Goal: Task Accomplishment & Management: Use online tool/utility

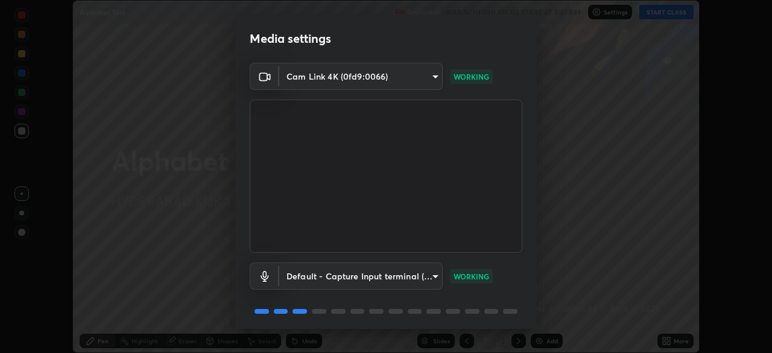
scroll to position [43, 0]
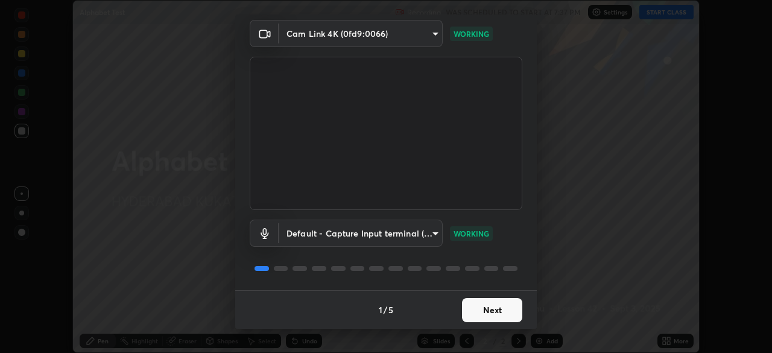
click at [462, 305] on button "Next" at bounding box center [492, 310] width 60 height 24
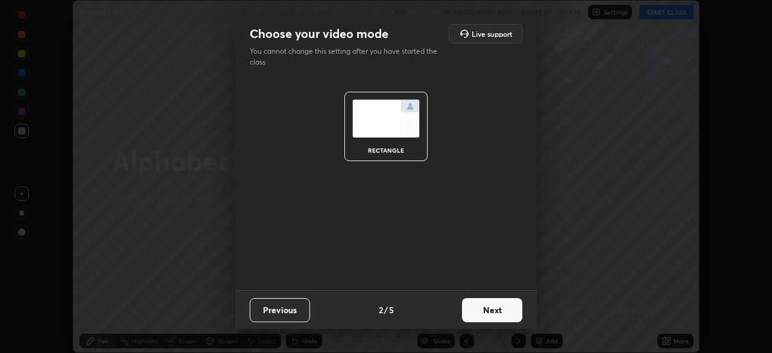
click at [471, 306] on button "Next" at bounding box center [492, 310] width 60 height 24
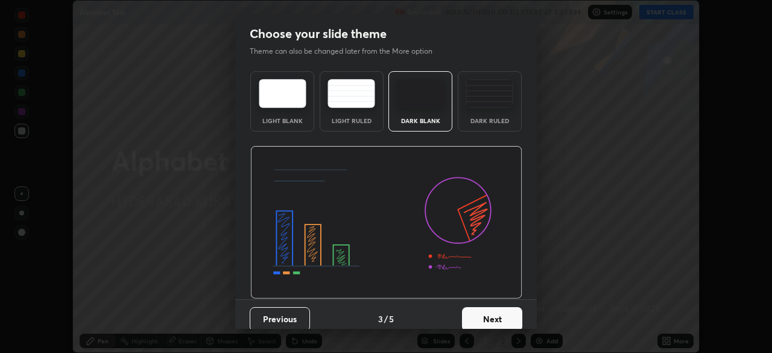
click at [485, 320] on button "Next" at bounding box center [492, 319] width 60 height 24
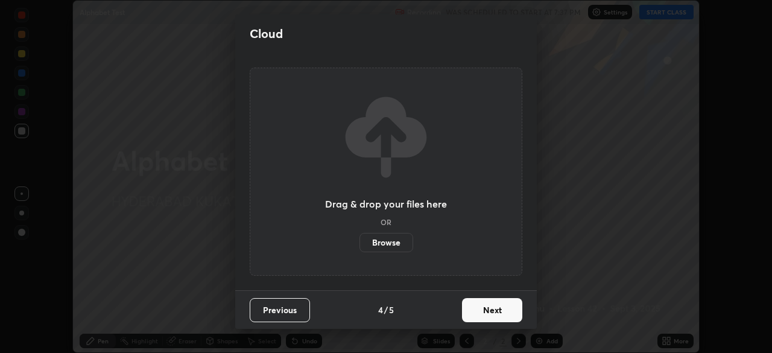
click at [484, 312] on button "Next" at bounding box center [492, 310] width 60 height 24
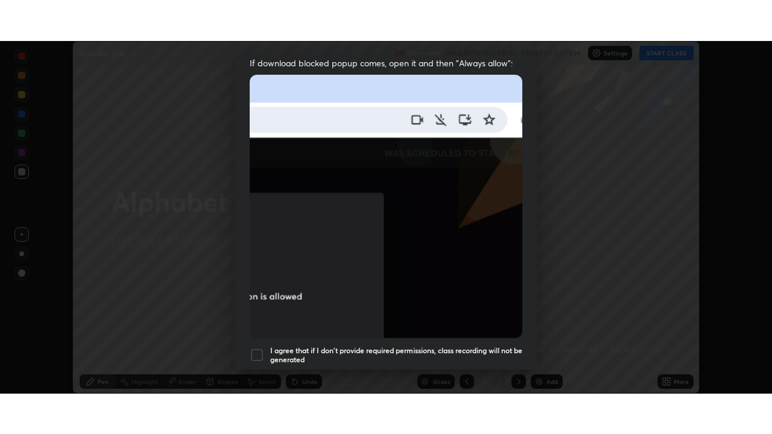
scroll to position [289, 0]
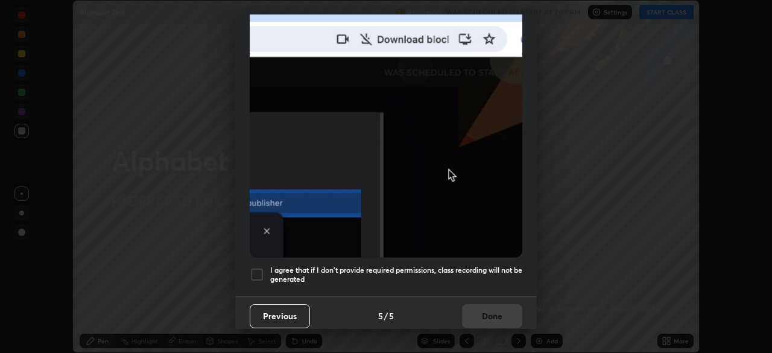
click at [257, 269] on div at bounding box center [257, 274] width 14 height 14
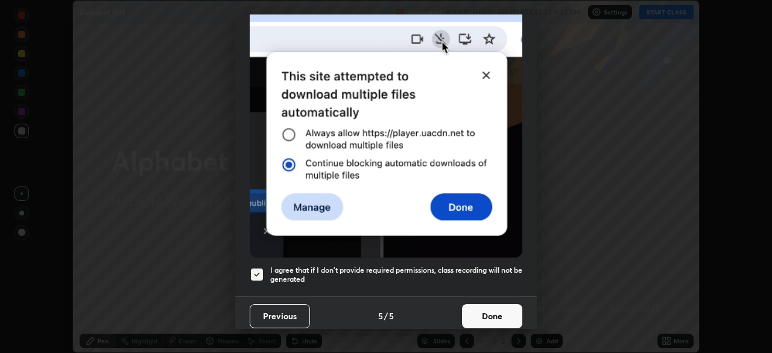
click at [476, 314] on button "Done" at bounding box center [492, 316] width 60 height 24
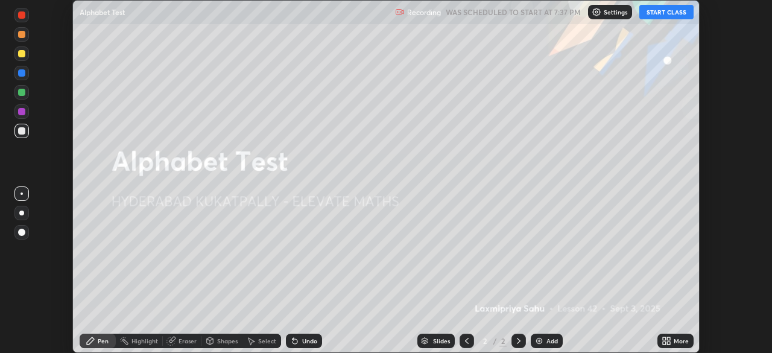
click at [661, 16] on button "START CLASS" at bounding box center [666, 12] width 54 height 14
click at [663, 338] on icon at bounding box center [664, 338] width 3 height 3
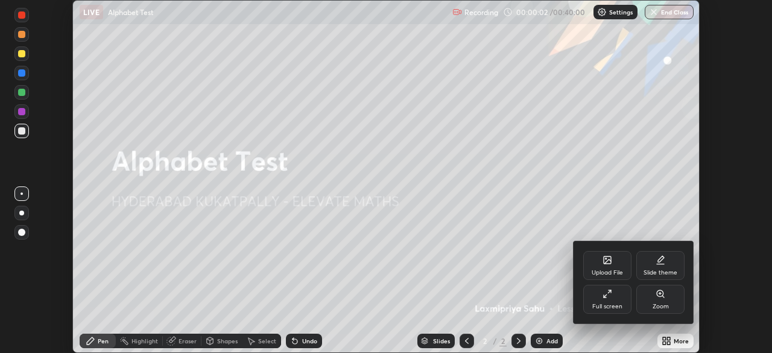
click at [611, 298] on icon at bounding box center [607, 294] width 10 height 10
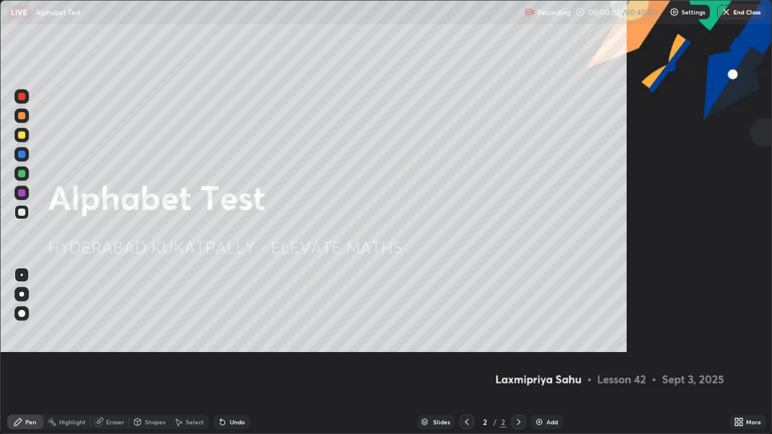
scroll to position [434, 772]
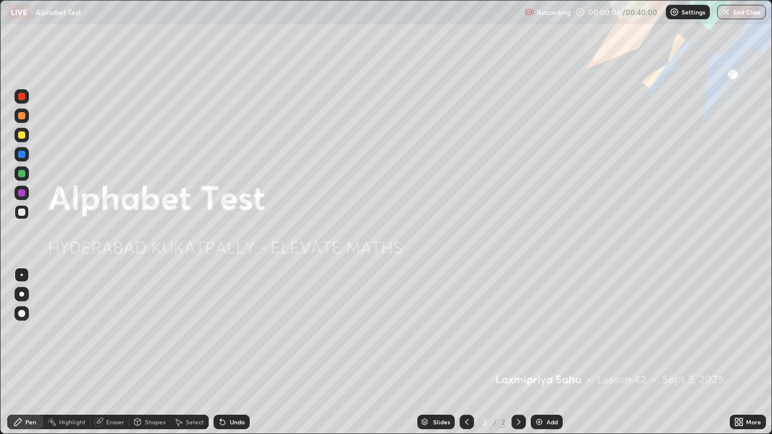
click at [534, 352] on img at bounding box center [539, 422] width 10 height 10
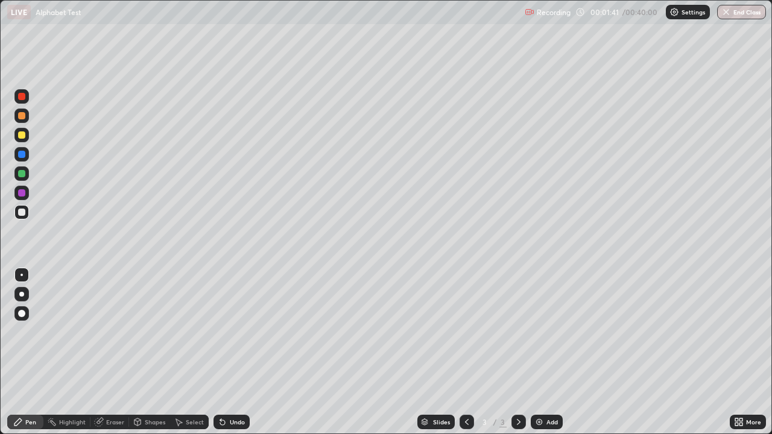
click at [19, 193] on div at bounding box center [21, 192] width 7 height 7
click at [24, 174] on div at bounding box center [21, 173] width 7 height 7
click at [537, 352] on img at bounding box center [539, 422] width 10 height 10
click at [21, 135] on div at bounding box center [21, 134] width 7 height 7
click at [22, 174] on div at bounding box center [21, 173] width 7 height 7
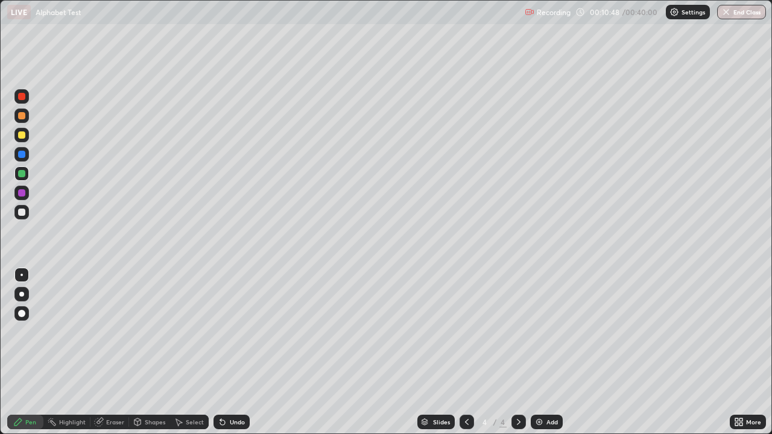
click at [229, 352] on div "Undo" at bounding box center [231, 422] width 36 height 14
click at [235, 352] on div "Undo" at bounding box center [237, 422] width 15 height 6
click at [531, 352] on div "Add" at bounding box center [547, 422] width 32 height 14
click at [22, 215] on div at bounding box center [21, 212] width 7 height 7
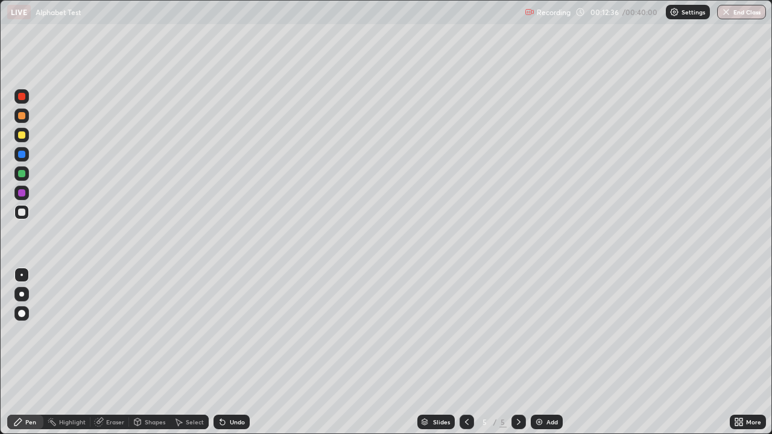
click at [17, 192] on div at bounding box center [21, 193] width 14 height 14
click at [538, 352] on img at bounding box center [539, 422] width 10 height 10
click at [21, 215] on div at bounding box center [21, 212] width 7 height 7
click at [21, 131] on div at bounding box center [21, 134] width 7 height 7
click at [22, 194] on div at bounding box center [21, 192] width 7 height 7
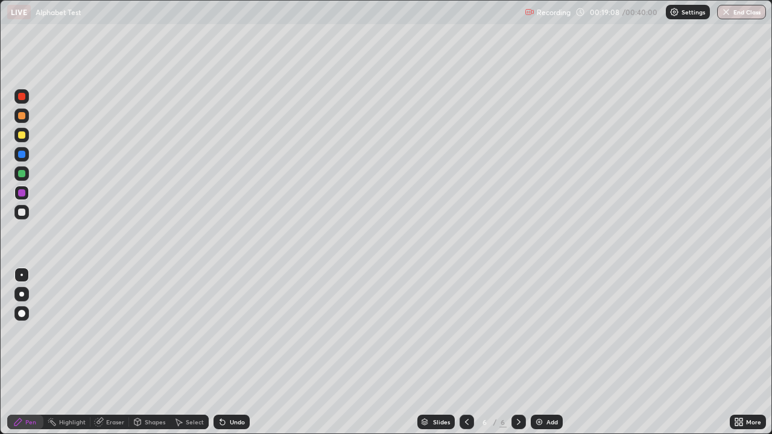
click at [22, 211] on div at bounding box center [21, 212] width 7 height 7
click at [22, 172] on div at bounding box center [21, 173] width 7 height 7
click at [538, 352] on img at bounding box center [539, 422] width 10 height 10
click at [21, 192] on div at bounding box center [21, 192] width 7 height 7
click at [466, 352] on icon at bounding box center [467, 422] width 10 height 10
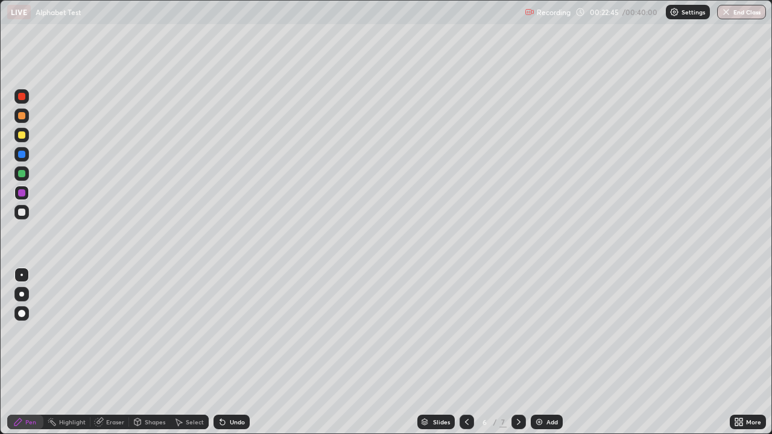
click at [465, 352] on icon at bounding box center [467, 422] width 4 height 6
click at [512, 352] on div at bounding box center [518, 422] width 14 height 14
click at [516, 352] on icon at bounding box center [519, 422] width 10 height 10
click at [463, 352] on icon at bounding box center [467, 422] width 10 height 10
click at [465, 352] on icon at bounding box center [467, 422] width 10 height 10
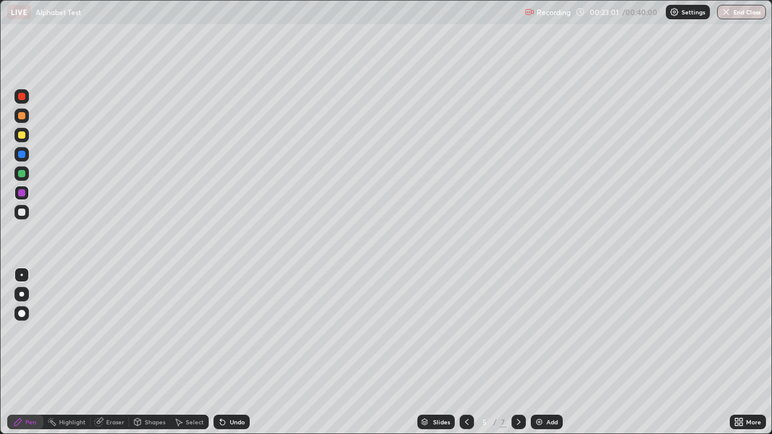
click at [464, 352] on icon at bounding box center [467, 422] width 10 height 10
click at [465, 352] on icon at bounding box center [467, 422] width 10 height 10
click at [517, 352] on icon at bounding box center [519, 422] width 10 height 10
click at [516, 352] on icon at bounding box center [519, 422] width 10 height 10
click at [511, 352] on div at bounding box center [518, 422] width 14 height 14
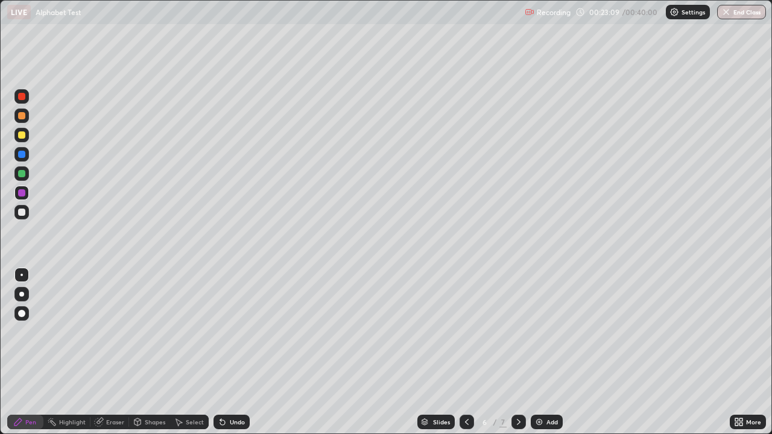
click at [517, 352] on icon at bounding box center [519, 422] width 10 height 10
click at [466, 352] on icon at bounding box center [467, 422] width 10 height 10
click at [465, 352] on icon at bounding box center [467, 422] width 4 height 6
click at [466, 352] on icon at bounding box center [467, 422] width 10 height 10
click at [517, 352] on icon at bounding box center [519, 422] width 10 height 10
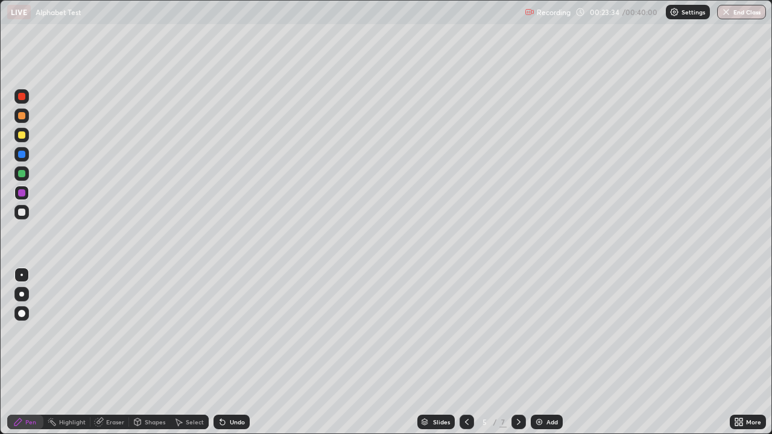
click at [231, 352] on div "Undo" at bounding box center [237, 422] width 15 height 6
click at [232, 352] on div "Undo" at bounding box center [237, 422] width 15 height 6
click at [235, 352] on div "Undo" at bounding box center [237, 422] width 15 height 6
click at [235, 352] on div "Undo" at bounding box center [231, 422] width 36 height 14
click at [236, 352] on div "Undo" at bounding box center [237, 422] width 15 height 6
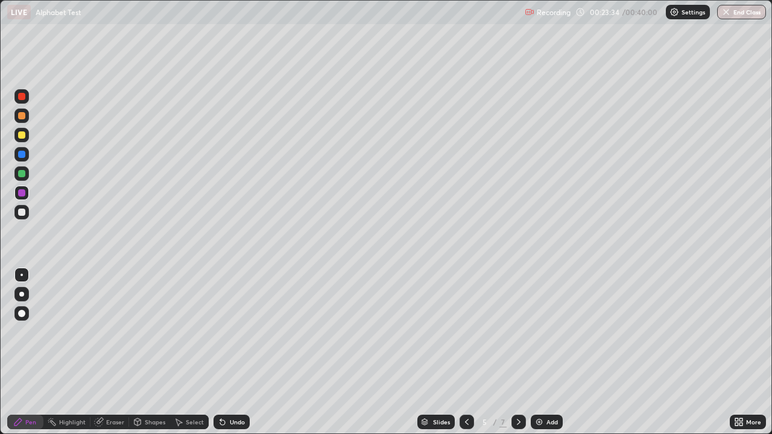
click at [236, 352] on div "Undo" at bounding box center [237, 422] width 15 height 6
click at [237, 352] on div "Undo" at bounding box center [237, 422] width 15 height 6
click at [519, 352] on icon at bounding box center [519, 422] width 10 height 10
click at [516, 352] on icon at bounding box center [519, 422] width 10 height 10
click at [541, 352] on img at bounding box center [539, 422] width 10 height 10
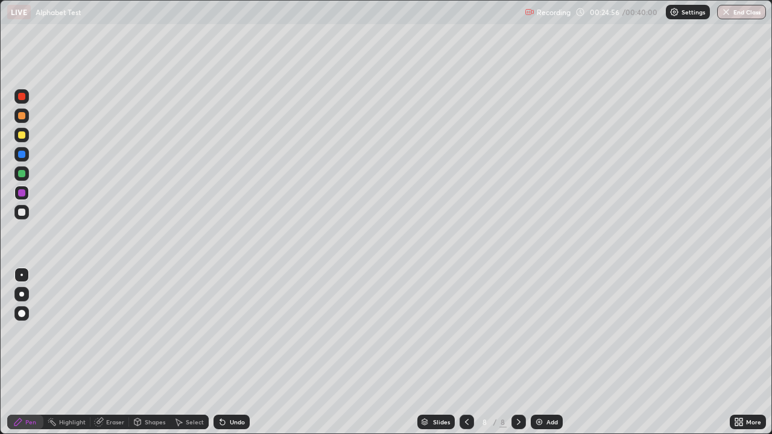
click at [19, 119] on div at bounding box center [21, 115] width 7 height 7
click at [466, 352] on icon at bounding box center [467, 422] width 10 height 10
click at [467, 352] on icon at bounding box center [467, 422] width 10 height 10
click at [519, 352] on div at bounding box center [518, 422] width 14 height 14
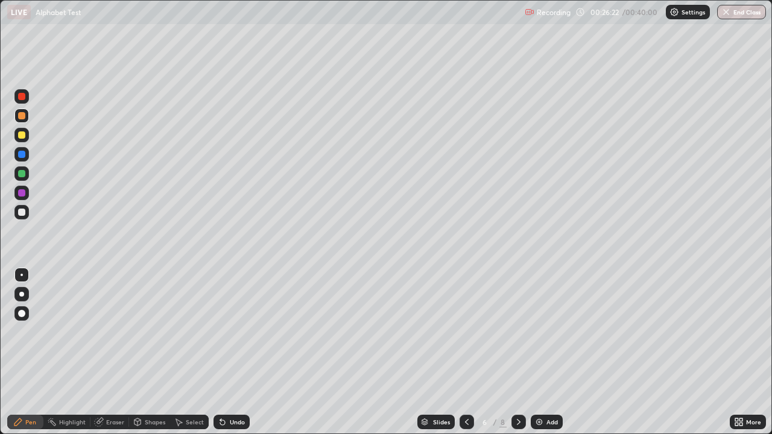
click at [517, 352] on icon at bounding box center [519, 422] width 10 height 10
click at [226, 352] on div "Undo" at bounding box center [231, 422] width 36 height 14
click at [227, 352] on div "Undo" at bounding box center [231, 422] width 36 height 14
click at [226, 352] on div "Undo" at bounding box center [231, 422] width 36 height 14
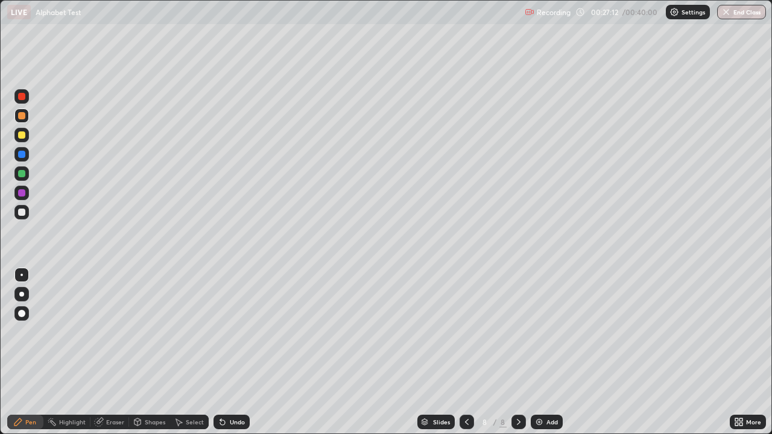
click at [466, 352] on icon at bounding box center [467, 422] width 10 height 10
click at [516, 352] on icon at bounding box center [519, 422] width 10 height 10
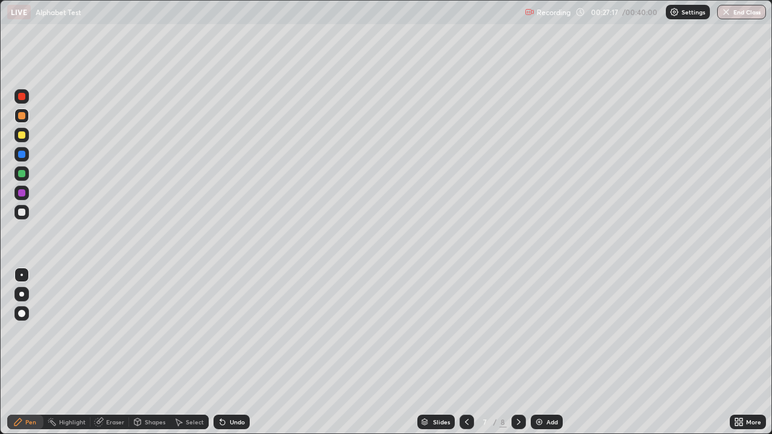
click at [516, 352] on icon at bounding box center [519, 422] width 10 height 10
click at [518, 352] on icon at bounding box center [519, 422] width 4 height 6
click at [536, 352] on img at bounding box center [539, 422] width 10 height 10
click at [20, 156] on div at bounding box center [21, 154] width 7 height 7
click at [465, 352] on div at bounding box center [466, 422] width 14 height 14
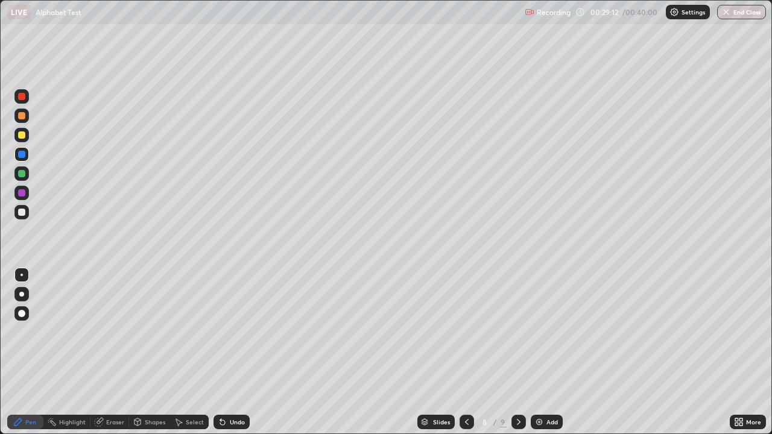
click at [464, 352] on icon at bounding box center [467, 422] width 10 height 10
click at [465, 352] on icon at bounding box center [467, 422] width 4 height 6
click at [464, 352] on icon at bounding box center [467, 422] width 10 height 10
click at [517, 352] on icon at bounding box center [519, 422] width 10 height 10
click at [517, 352] on icon at bounding box center [519, 422] width 4 height 6
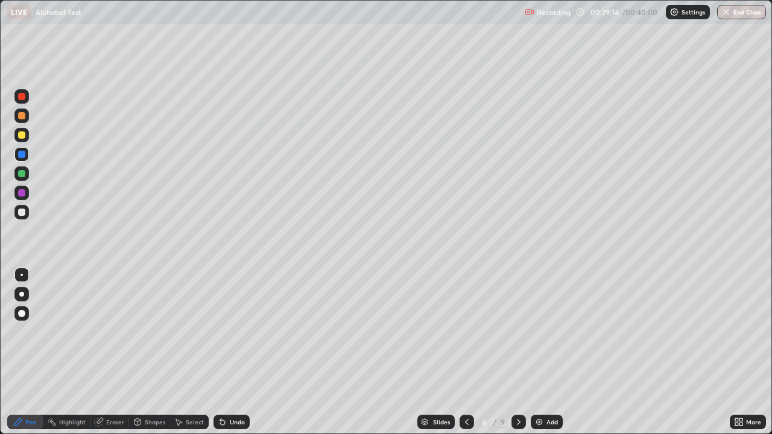
click at [517, 352] on icon at bounding box center [519, 422] width 4 height 6
click at [220, 352] on icon at bounding box center [220, 419] width 1 height 1
click at [104, 352] on div "Eraser" at bounding box center [109, 422] width 39 height 14
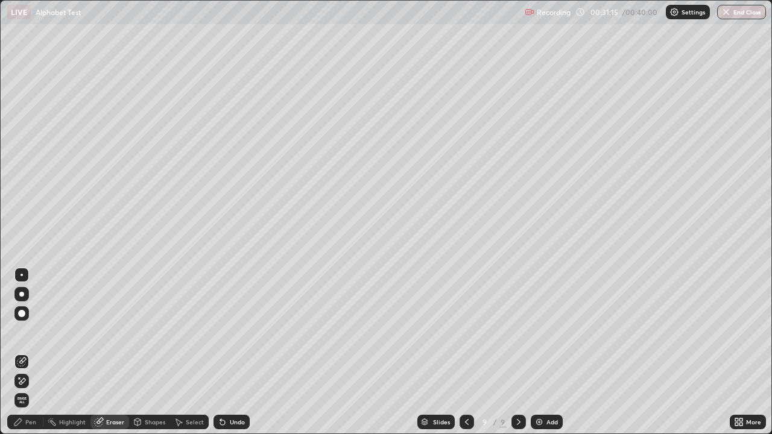
click at [19, 352] on icon at bounding box center [17, 421] width 7 height 7
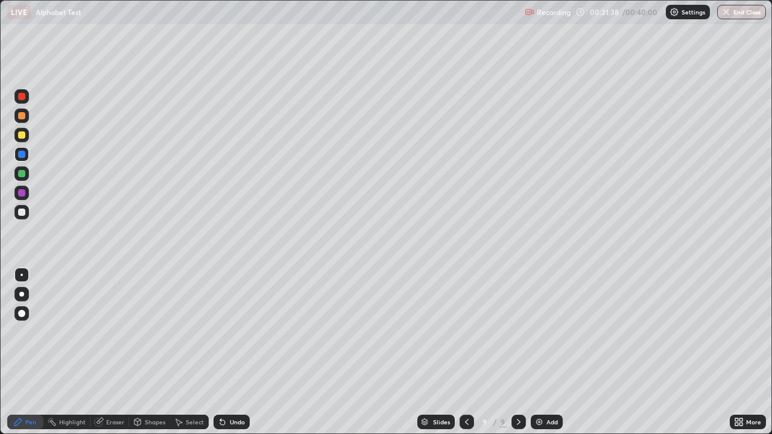
click at [535, 352] on img at bounding box center [539, 422] width 10 height 10
click at [19, 137] on div at bounding box center [21, 134] width 7 height 7
click at [465, 352] on icon at bounding box center [466, 422] width 10 height 10
click at [517, 352] on icon at bounding box center [519, 422] width 10 height 10
click at [539, 352] on img at bounding box center [539, 422] width 10 height 10
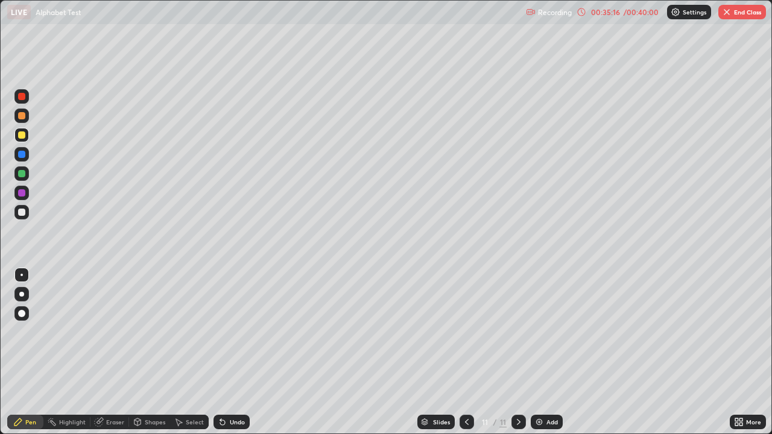
click at [16, 189] on div at bounding box center [21, 193] width 14 height 14
click at [532, 352] on div "Add" at bounding box center [547, 422] width 32 height 14
click at [20, 175] on div at bounding box center [21, 173] width 7 height 7
click at [736, 7] on button "End Class" at bounding box center [742, 12] width 48 height 14
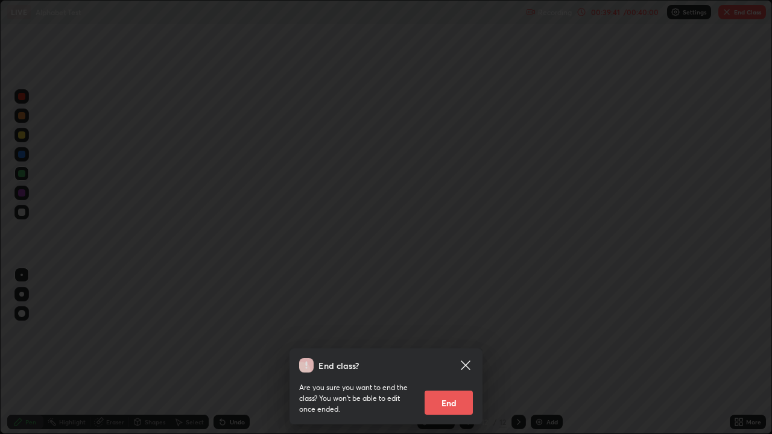
click at [461, 352] on button "End" at bounding box center [449, 403] width 48 height 24
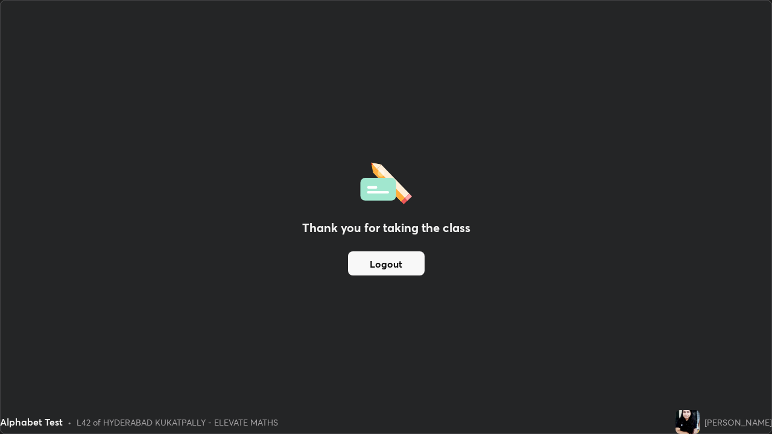
click at [481, 262] on div "Thank you for taking the class Logout" at bounding box center [386, 217] width 771 height 433
click at [528, 200] on div "Thank you for taking the class Logout" at bounding box center [386, 217] width 771 height 433
click at [437, 278] on div "Thank you for taking the class Logout" at bounding box center [386, 217] width 771 height 433
click at [445, 288] on div "Thank you for taking the class Logout" at bounding box center [386, 217] width 771 height 433
click at [415, 268] on button "Logout" at bounding box center [386, 263] width 77 height 24
